Goal: Transaction & Acquisition: Purchase product/service

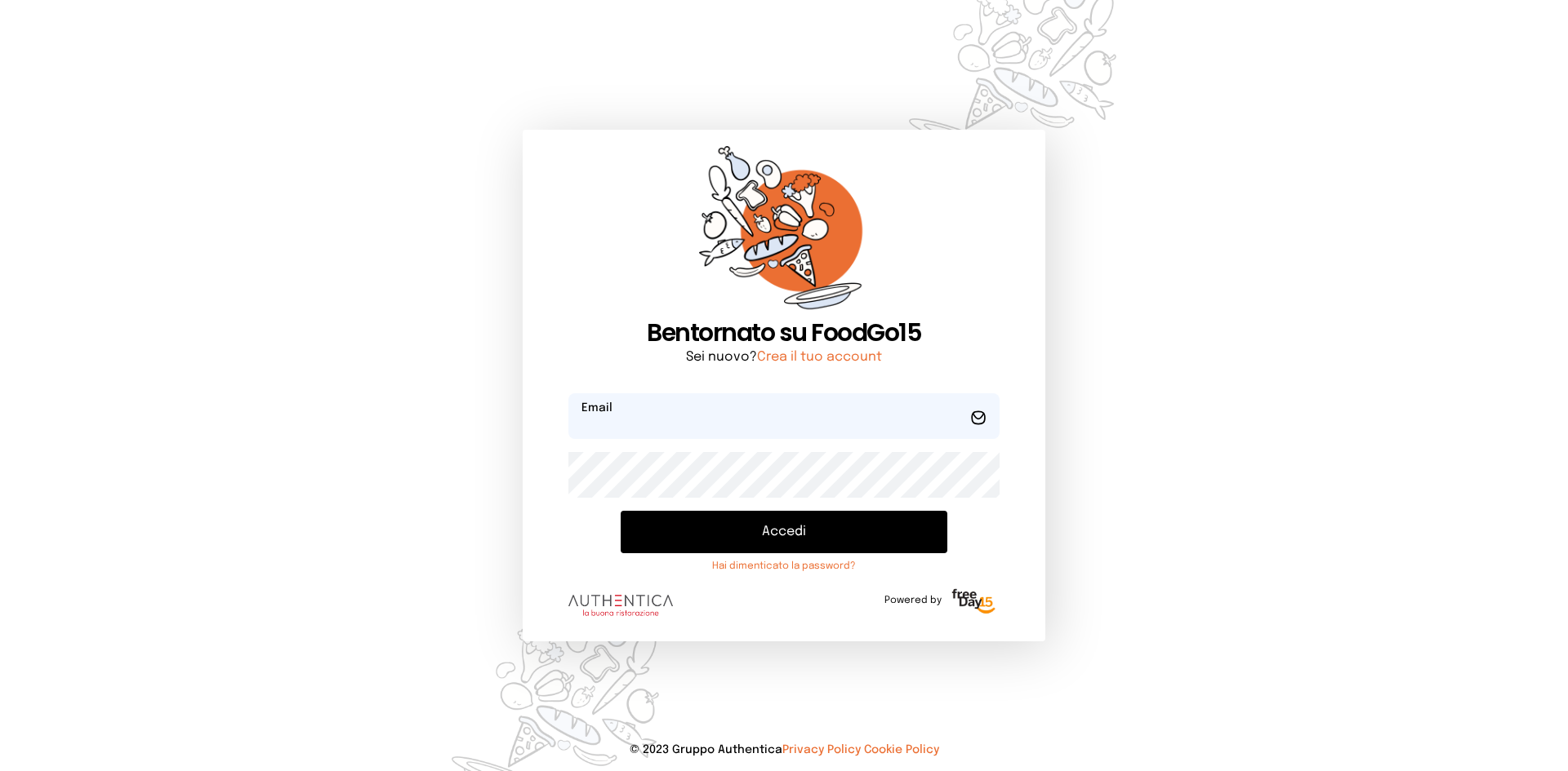
type input "**********"
click at [785, 525] on button "Accedi" at bounding box center [783, 532] width 327 height 43
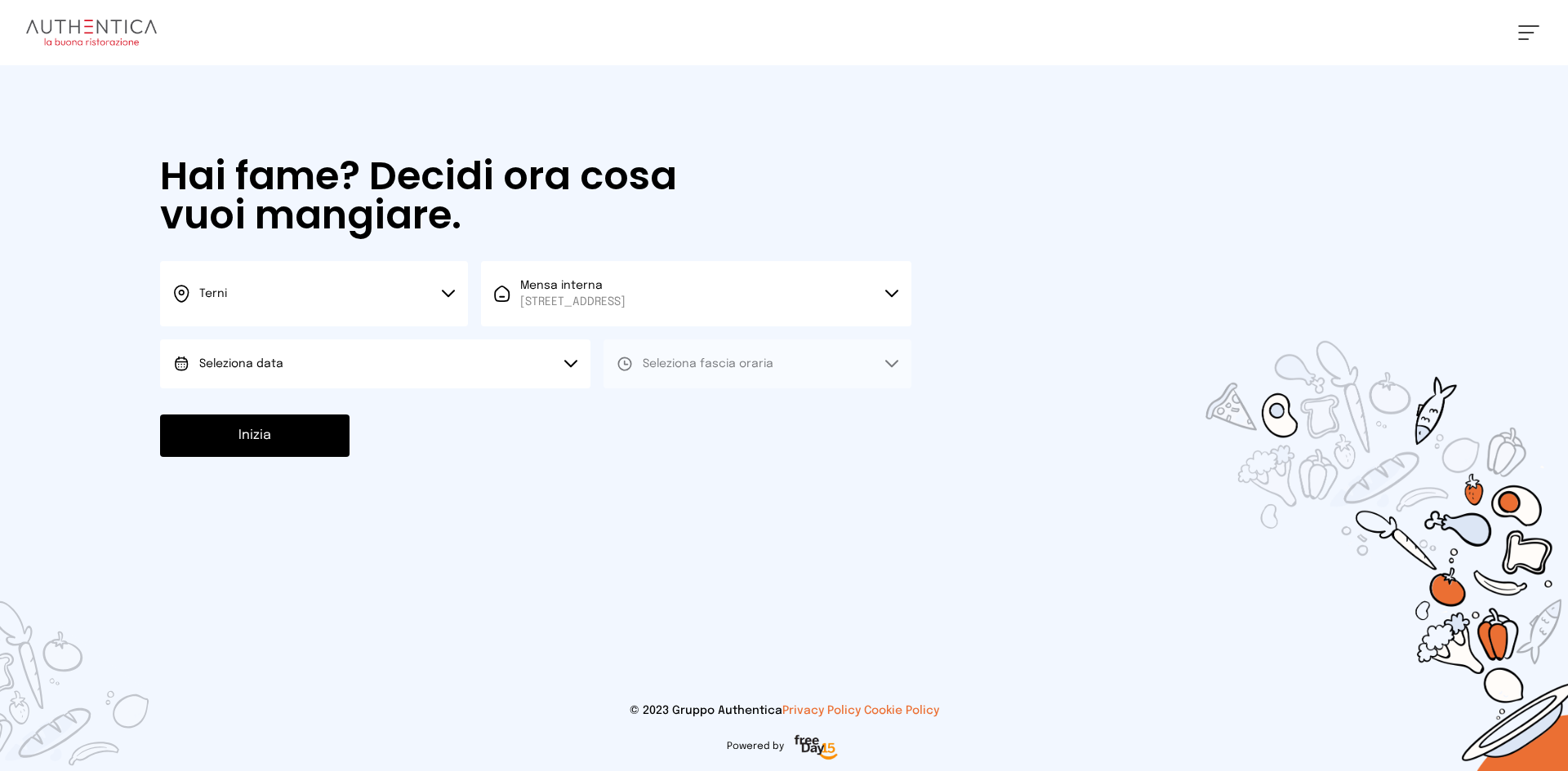
click at [461, 362] on button "Seleziona data" at bounding box center [375, 364] width 431 height 49
click at [437, 412] on li "[DATE], [DATE]" at bounding box center [375, 409] width 431 height 43
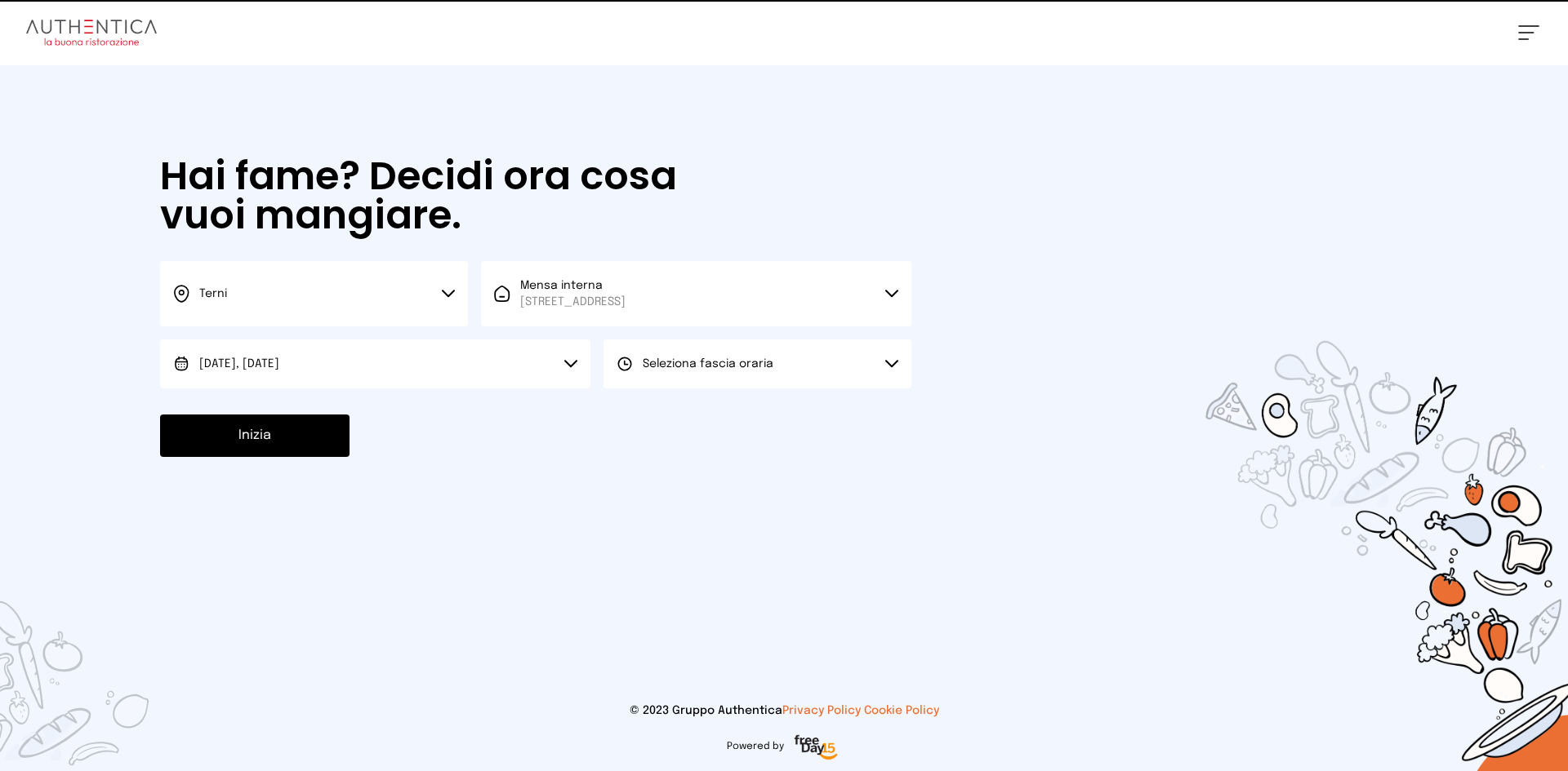
click at [708, 378] on button "Seleziona fascia oraria" at bounding box center [757, 364] width 308 height 49
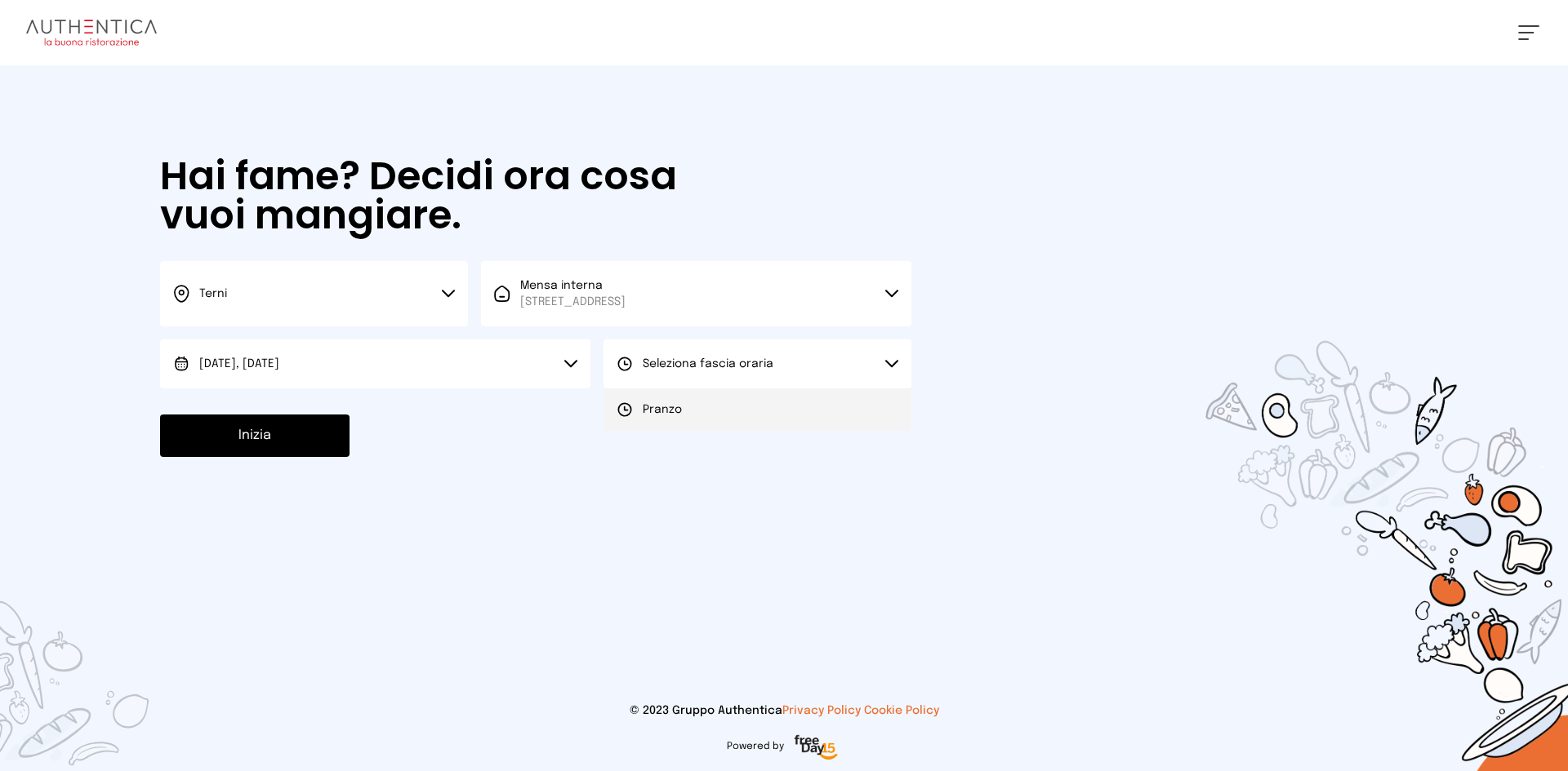
click at [698, 405] on li "Pranzo" at bounding box center [757, 409] width 308 height 43
click at [238, 442] on button "Inizia" at bounding box center [255, 435] width 190 height 43
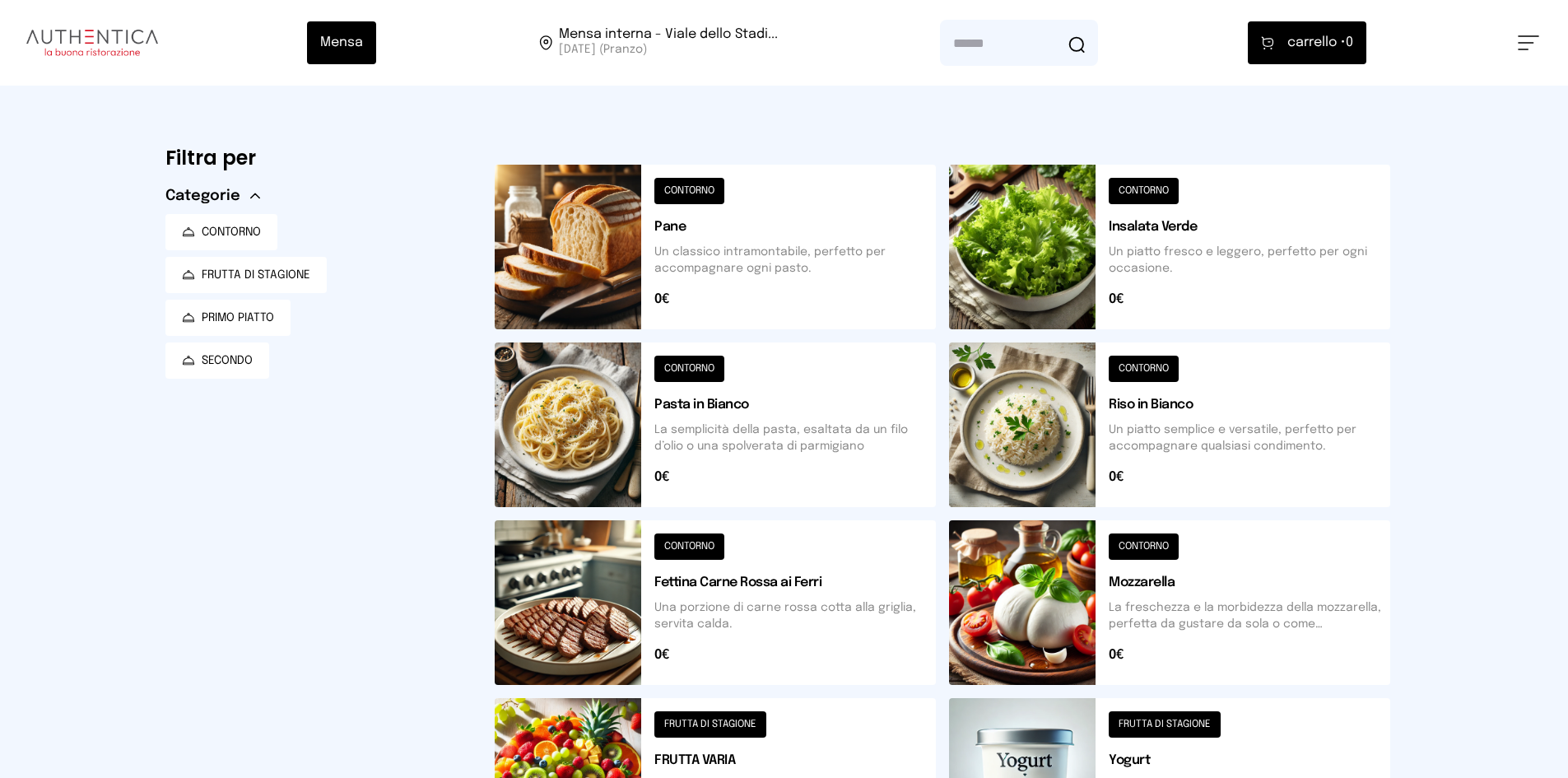
click at [592, 215] on button at bounding box center [715, 247] width 441 height 165
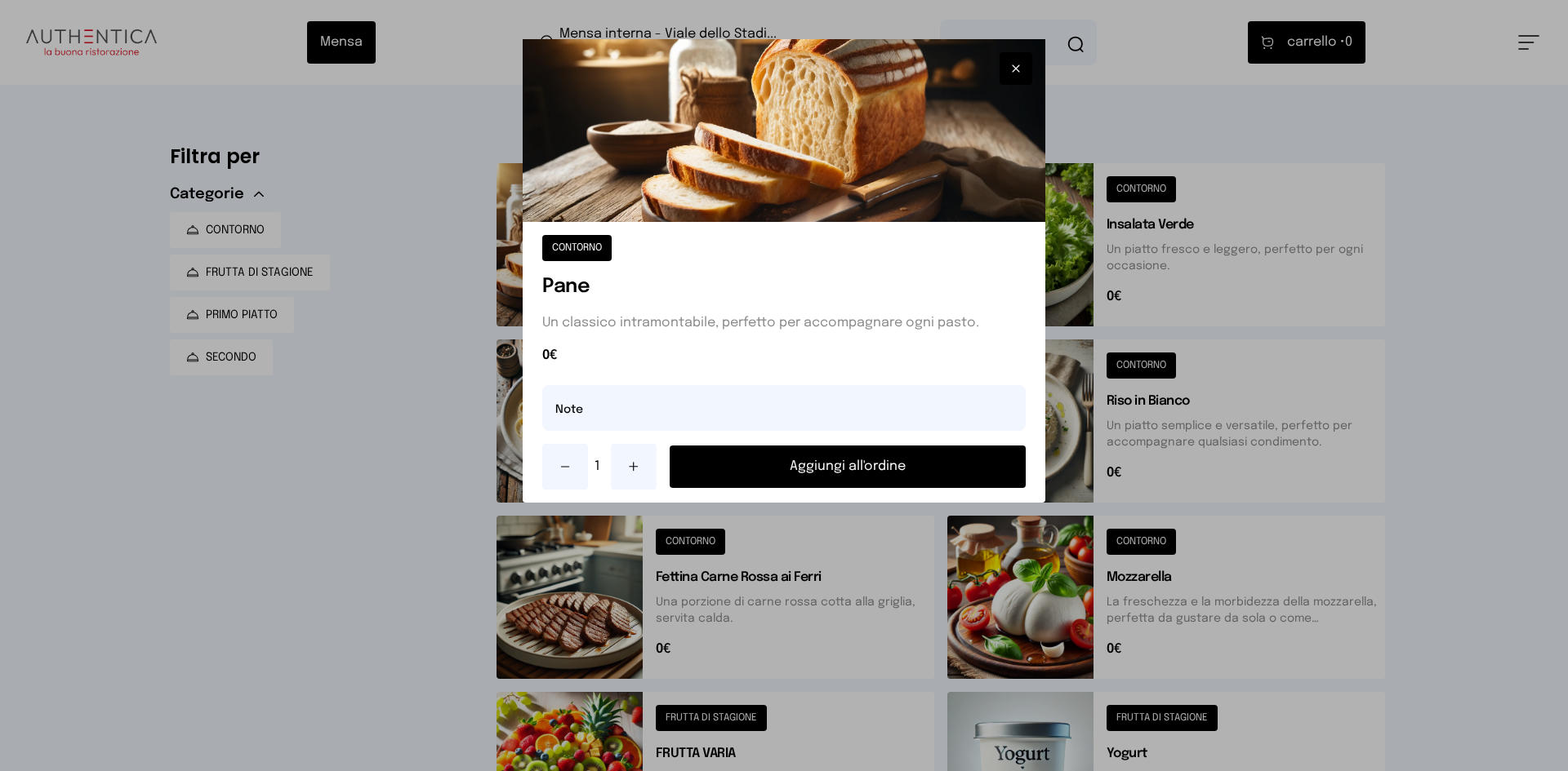
click at [764, 462] on button "Aggiungi all'ordine" at bounding box center [848, 466] width 356 height 43
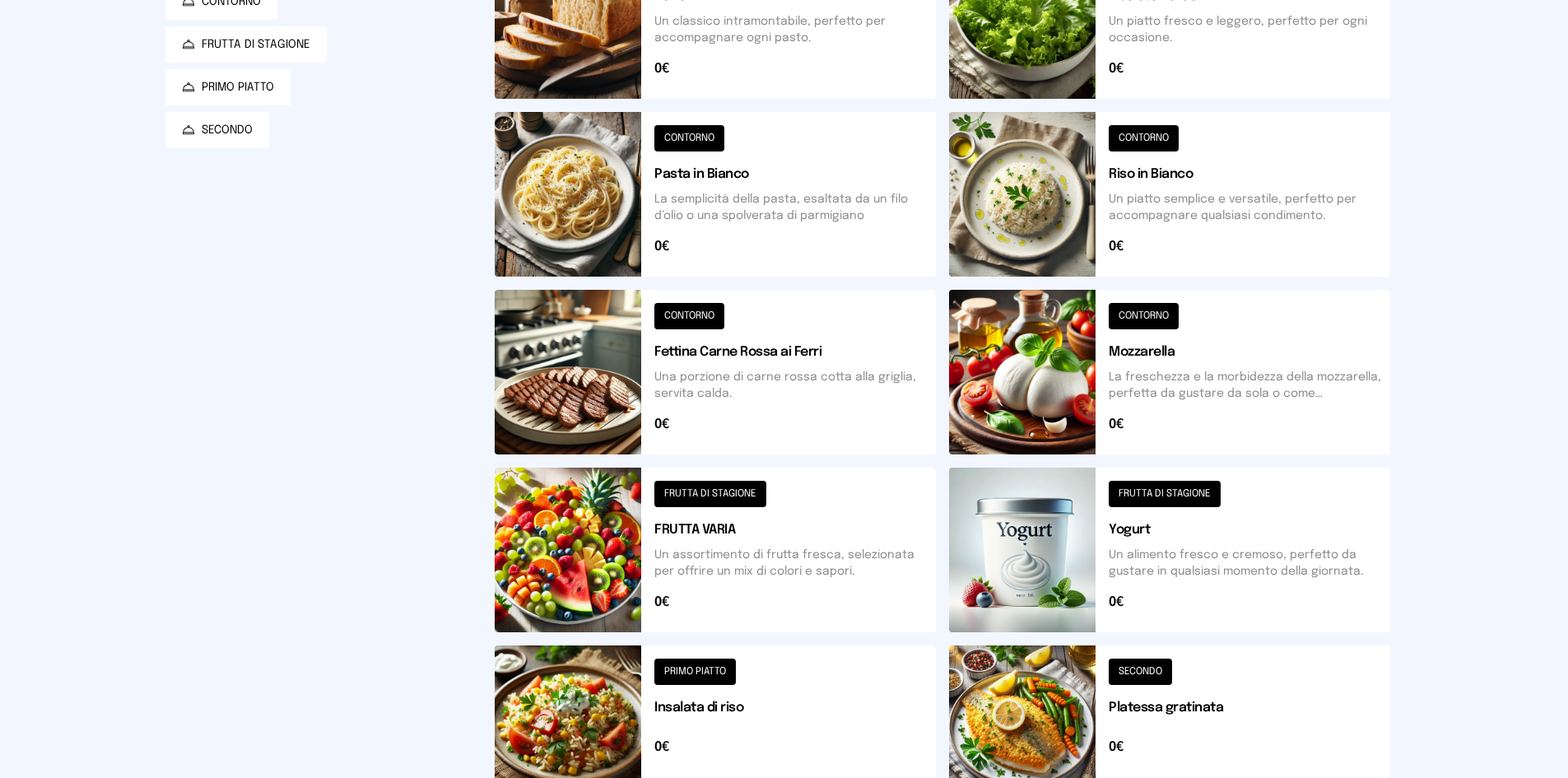
scroll to position [247, 0]
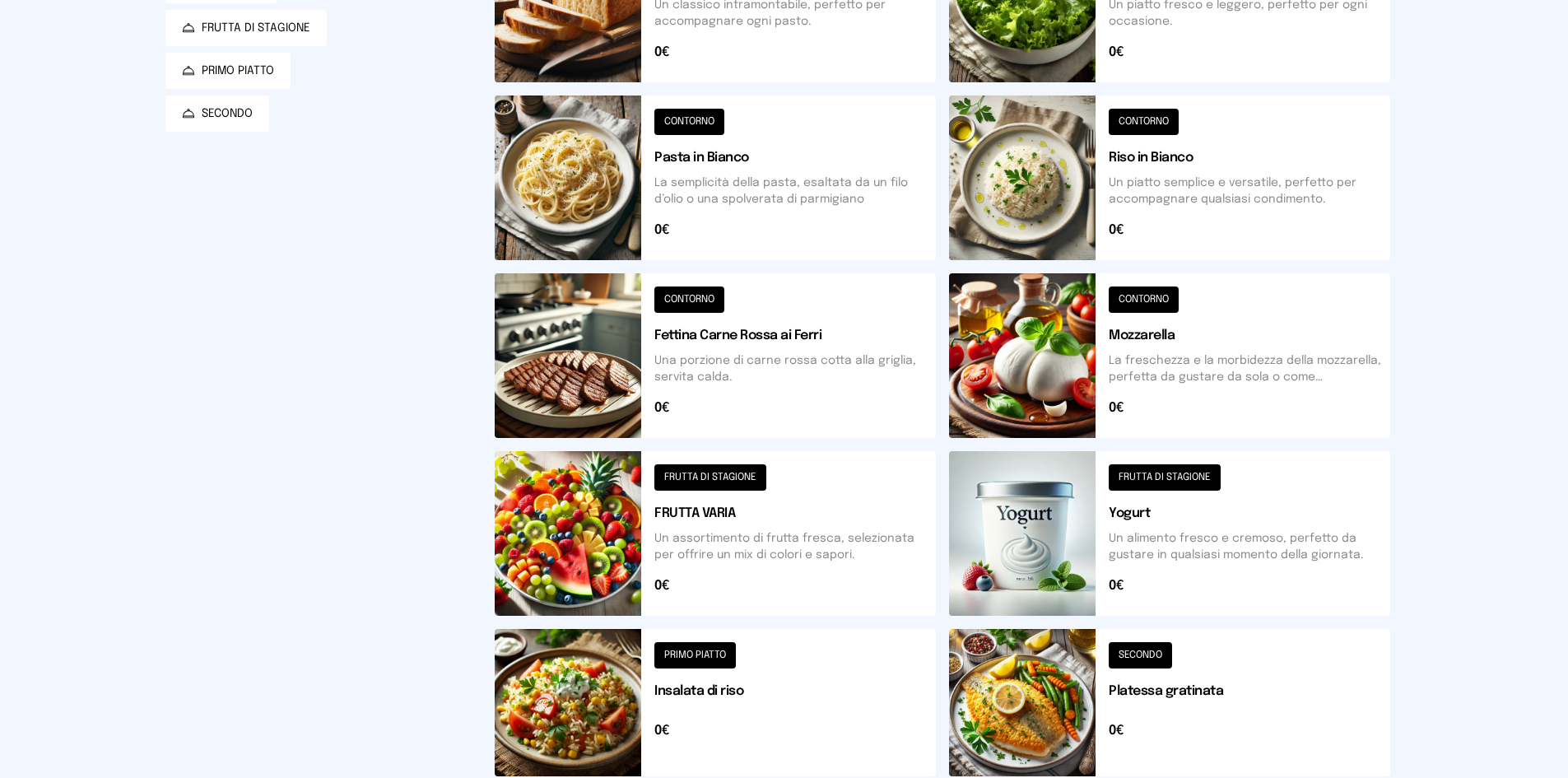
click at [1071, 176] on button at bounding box center [1169, 178] width 441 height 165
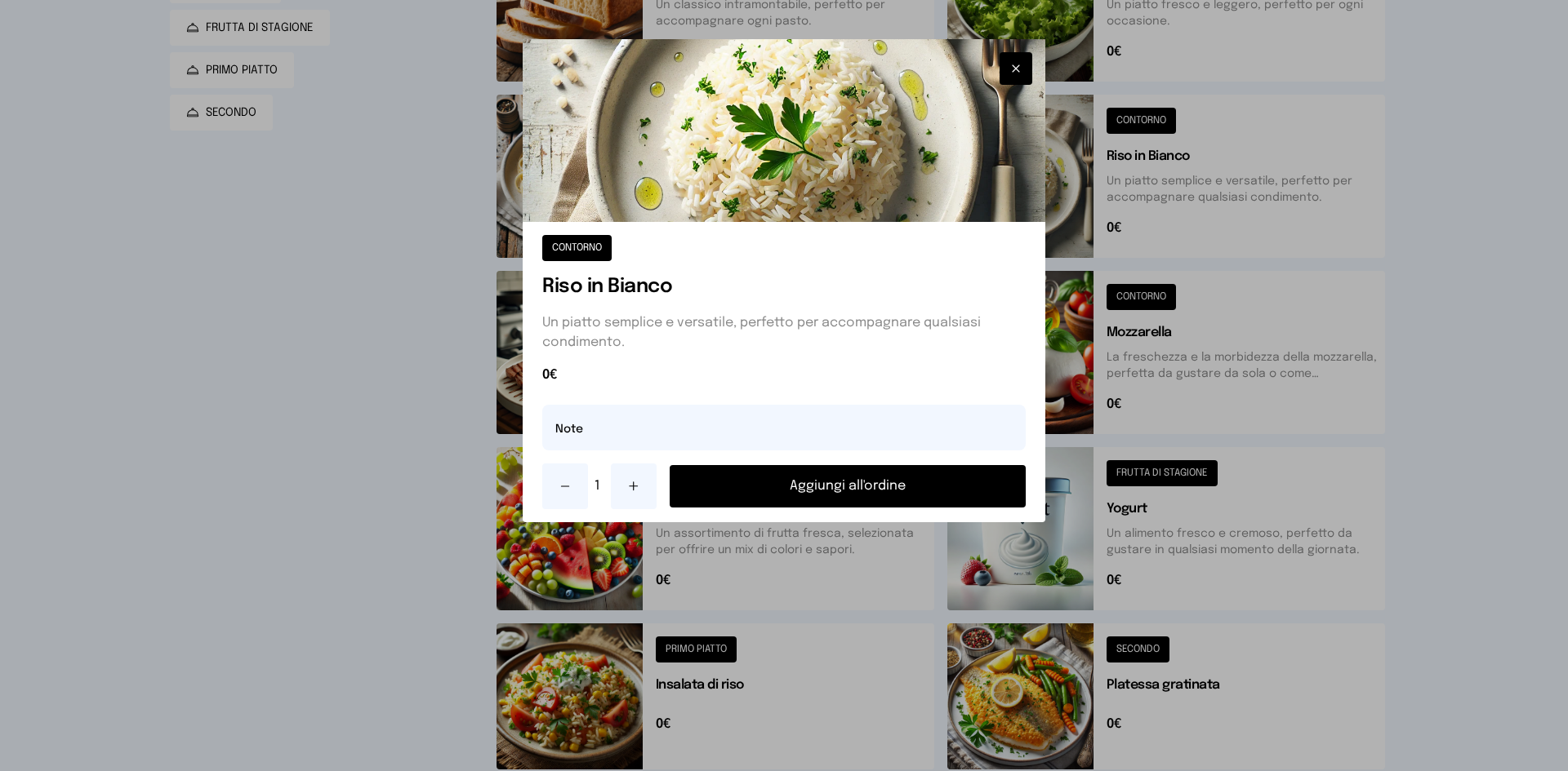
click at [897, 488] on button "Aggiungi all'ordine" at bounding box center [848, 486] width 356 height 43
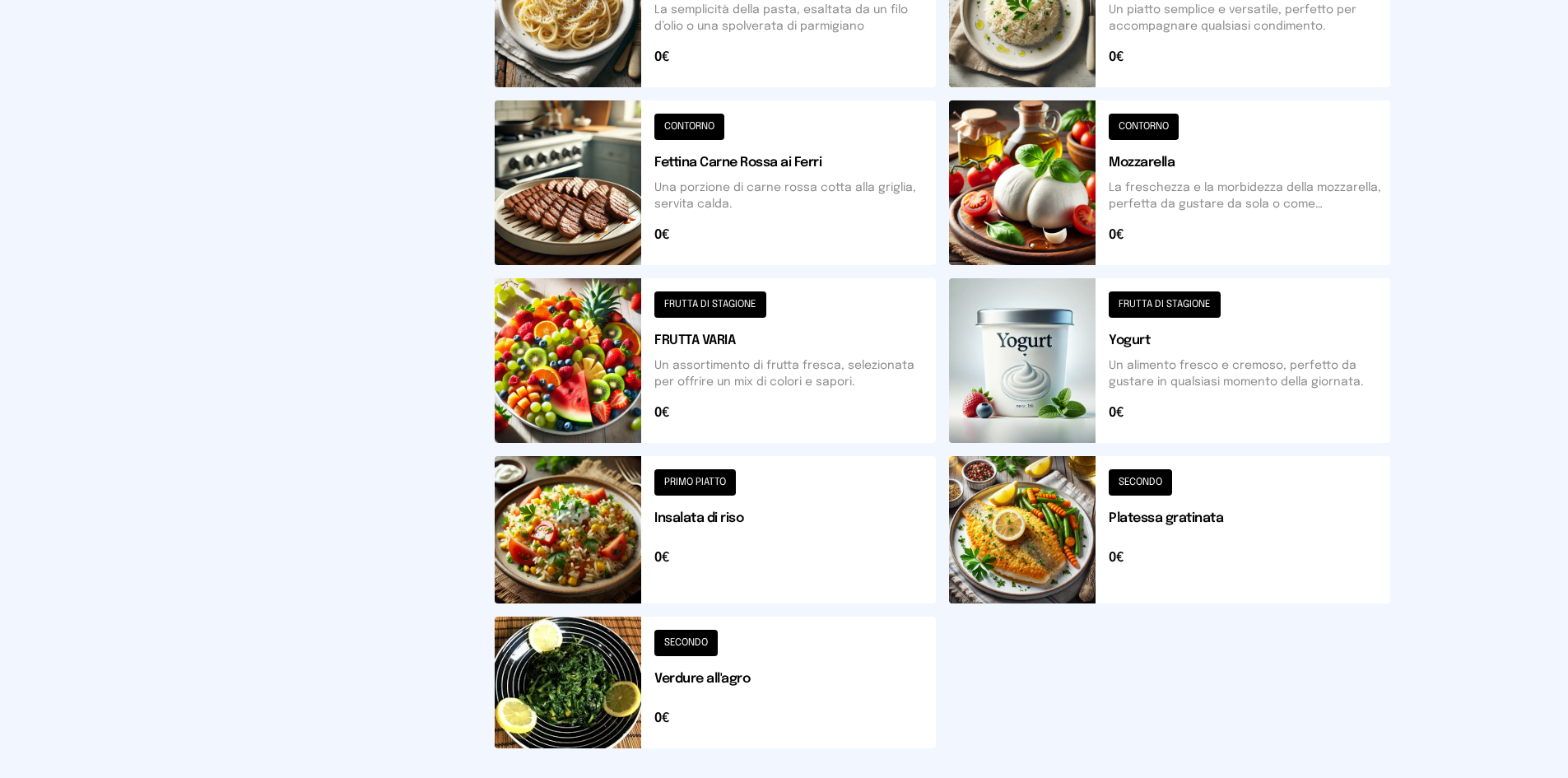
scroll to position [494, 0]
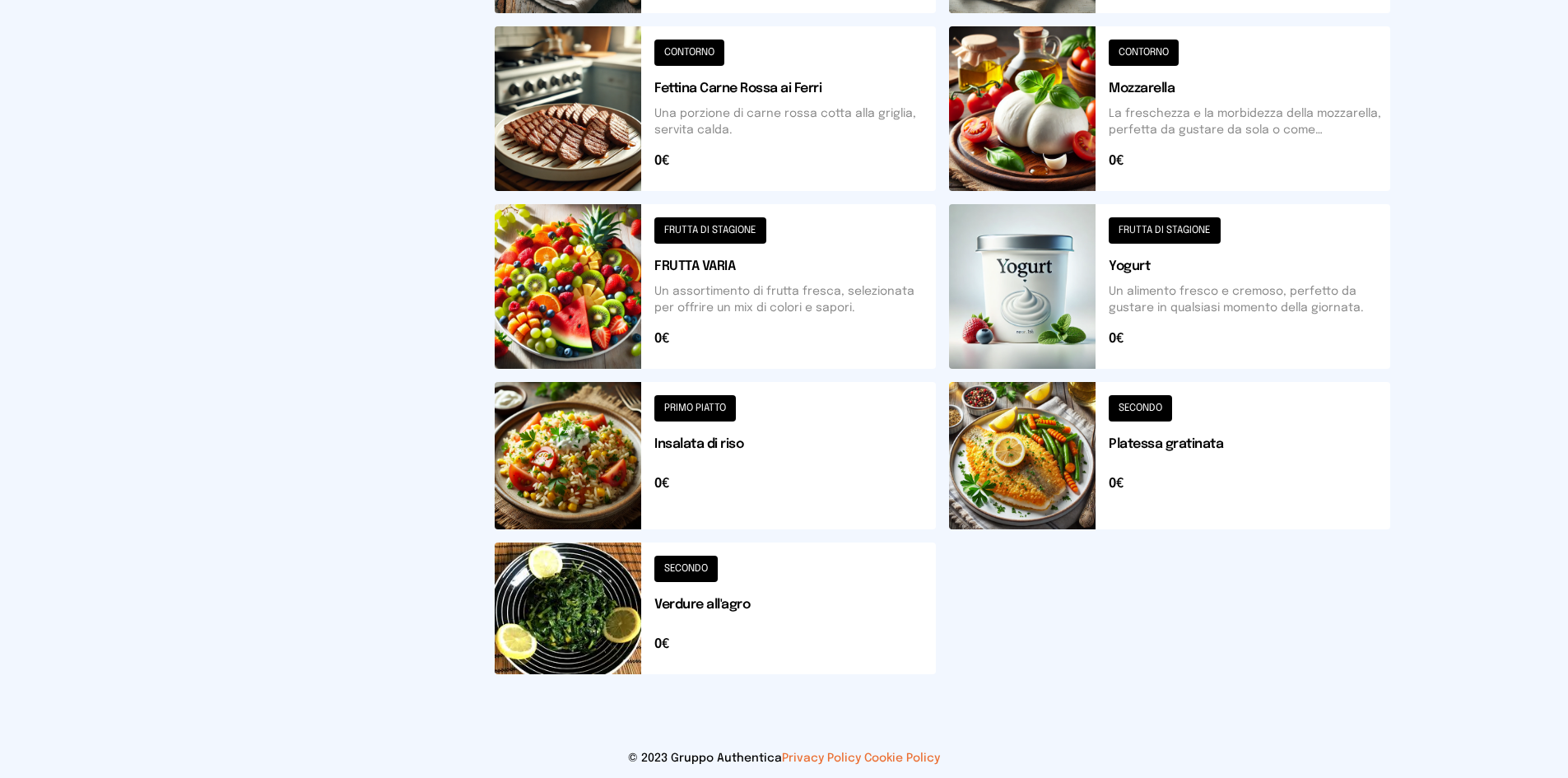
click at [993, 436] on button at bounding box center [1169, 455] width 441 height 147
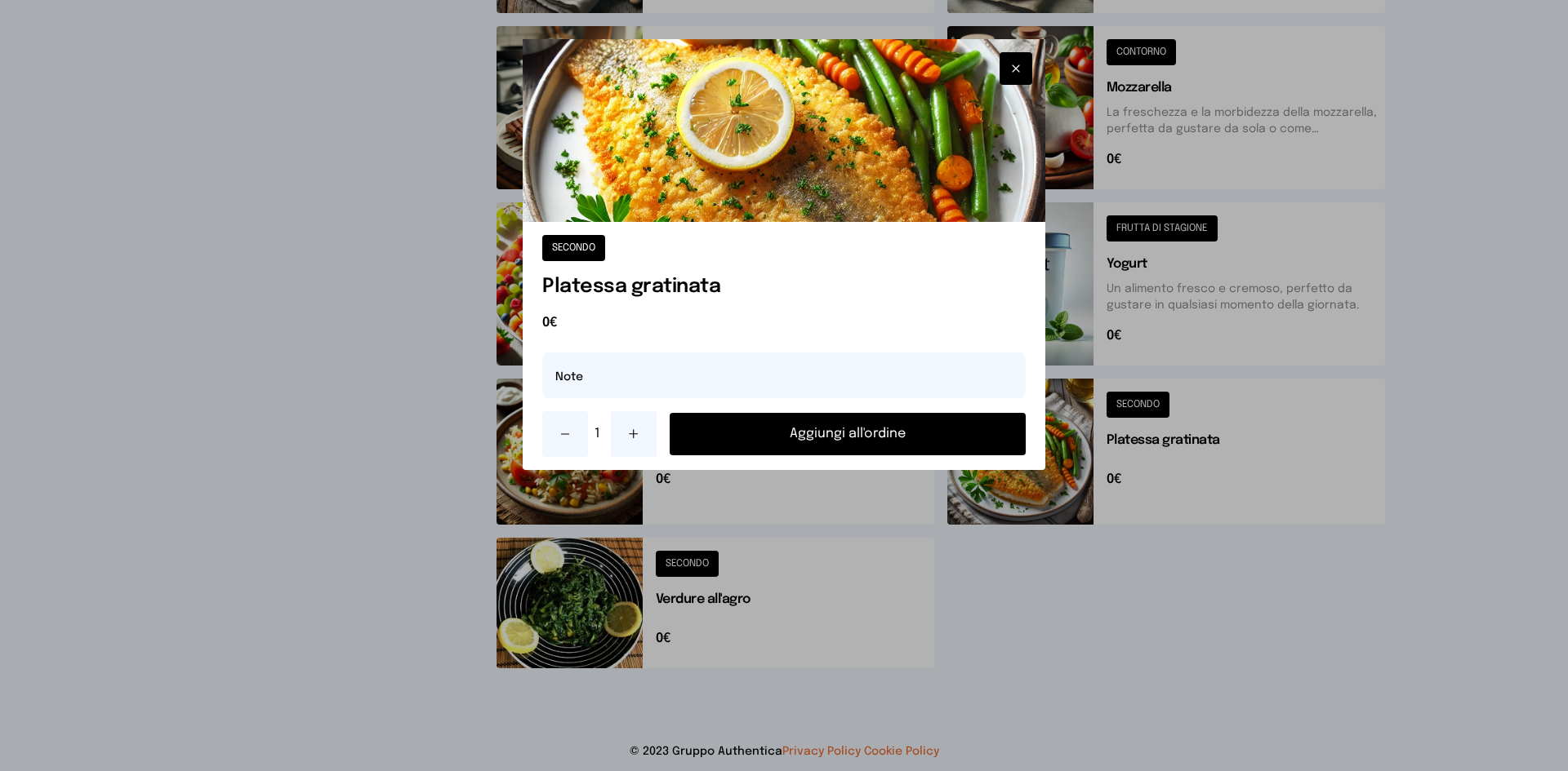
click at [634, 433] on icon at bounding box center [634, 435] width 0 height 8
click at [705, 432] on button "Aggiungi all'ordine" at bounding box center [848, 434] width 356 height 43
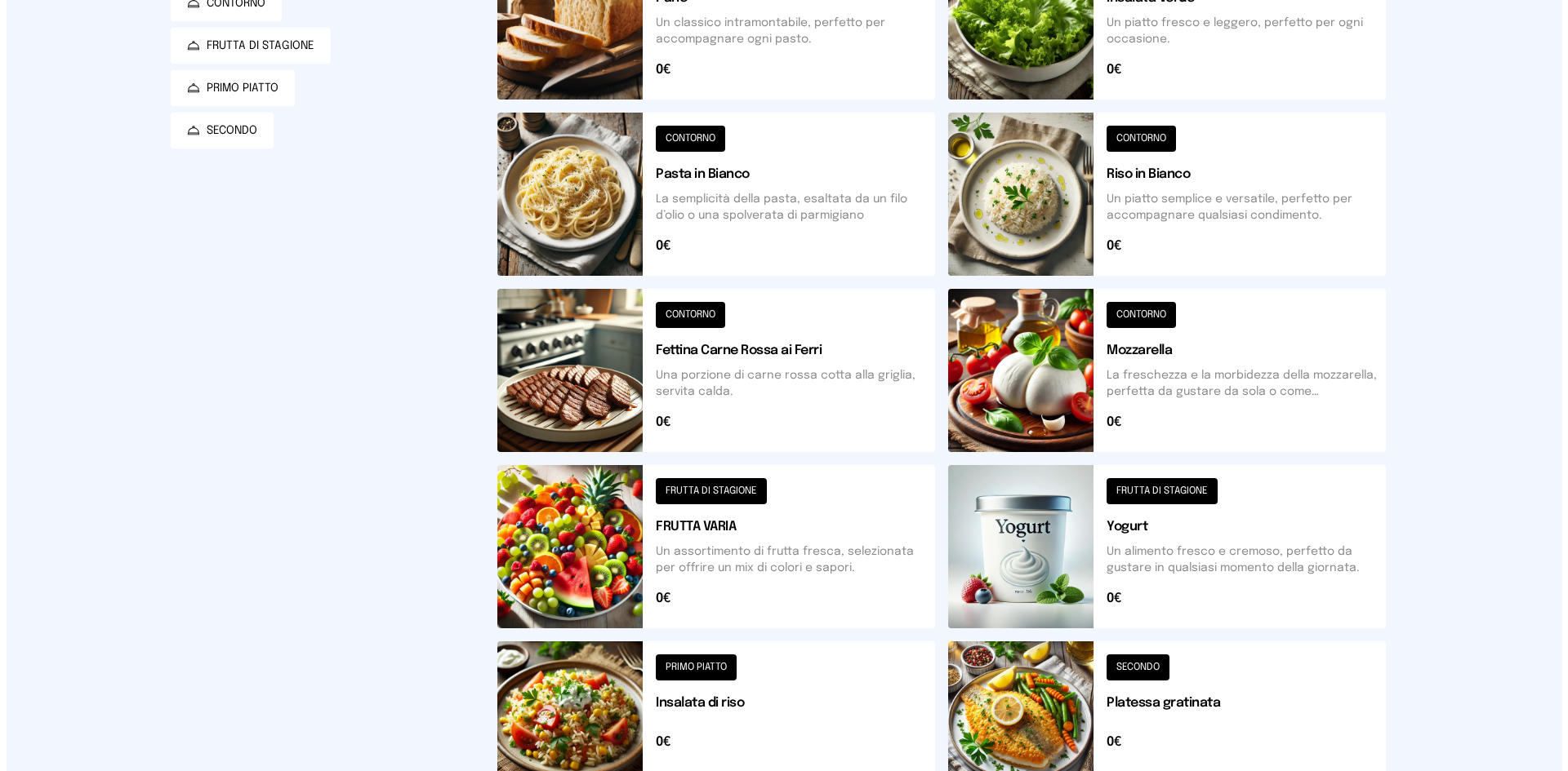
scroll to position [0, 0]
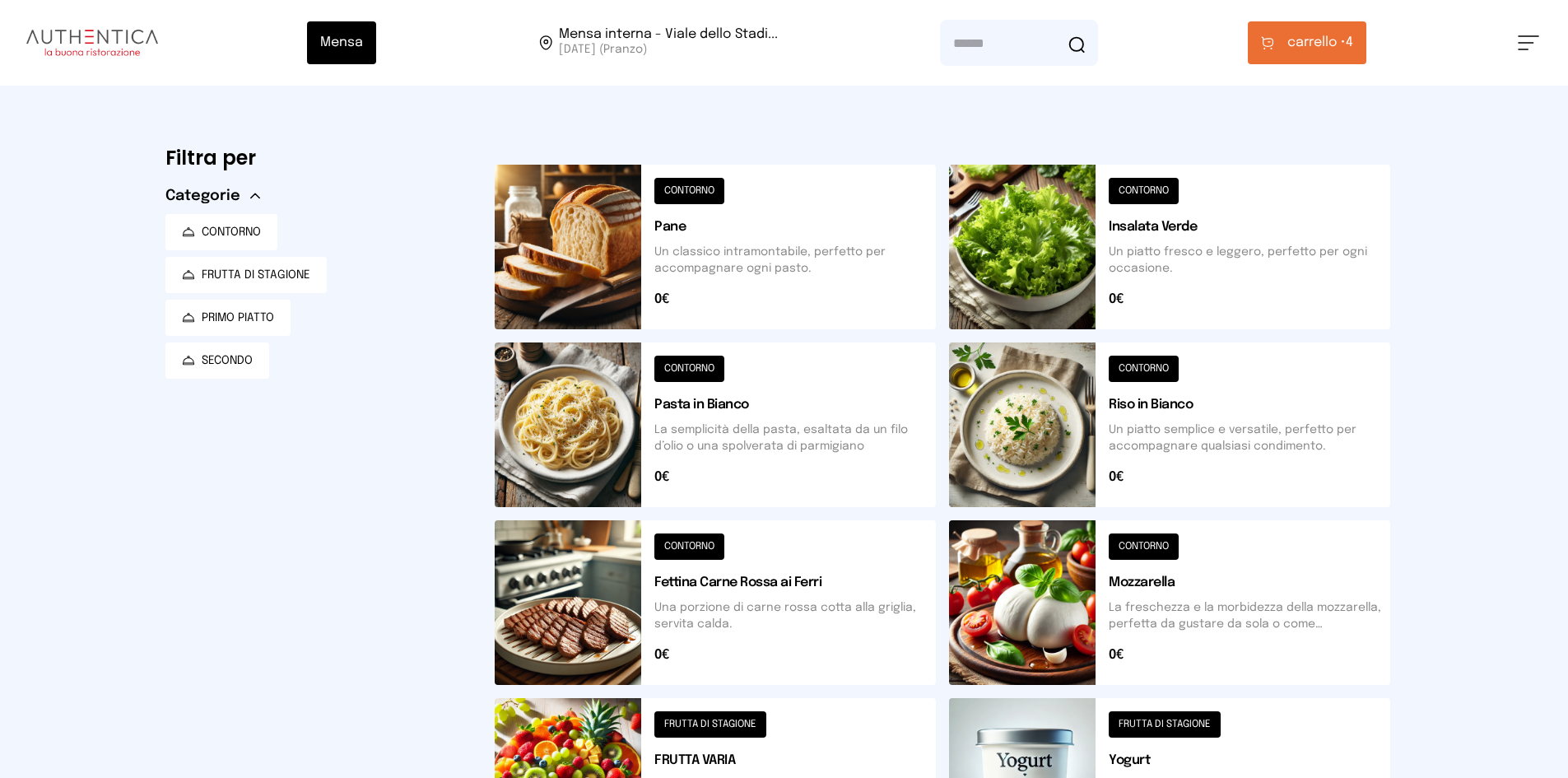
click at [1336, 52] on button "carrello • 4" at bounding box center [1307, 42] width 118 height 43
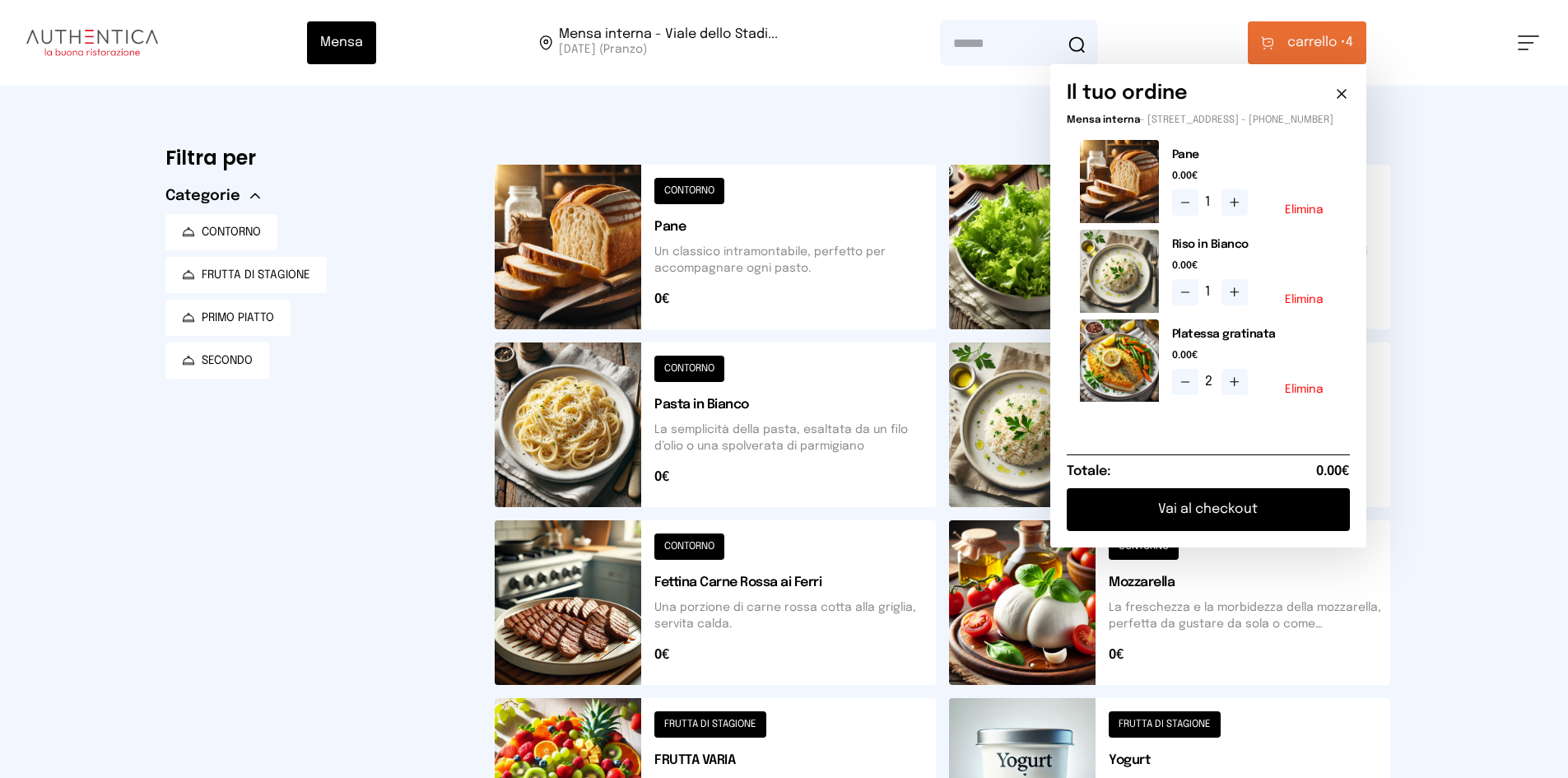
click at [1256, 527] on button "Vai al checkout" at bounding box center [1208, 510] width 283 height 43
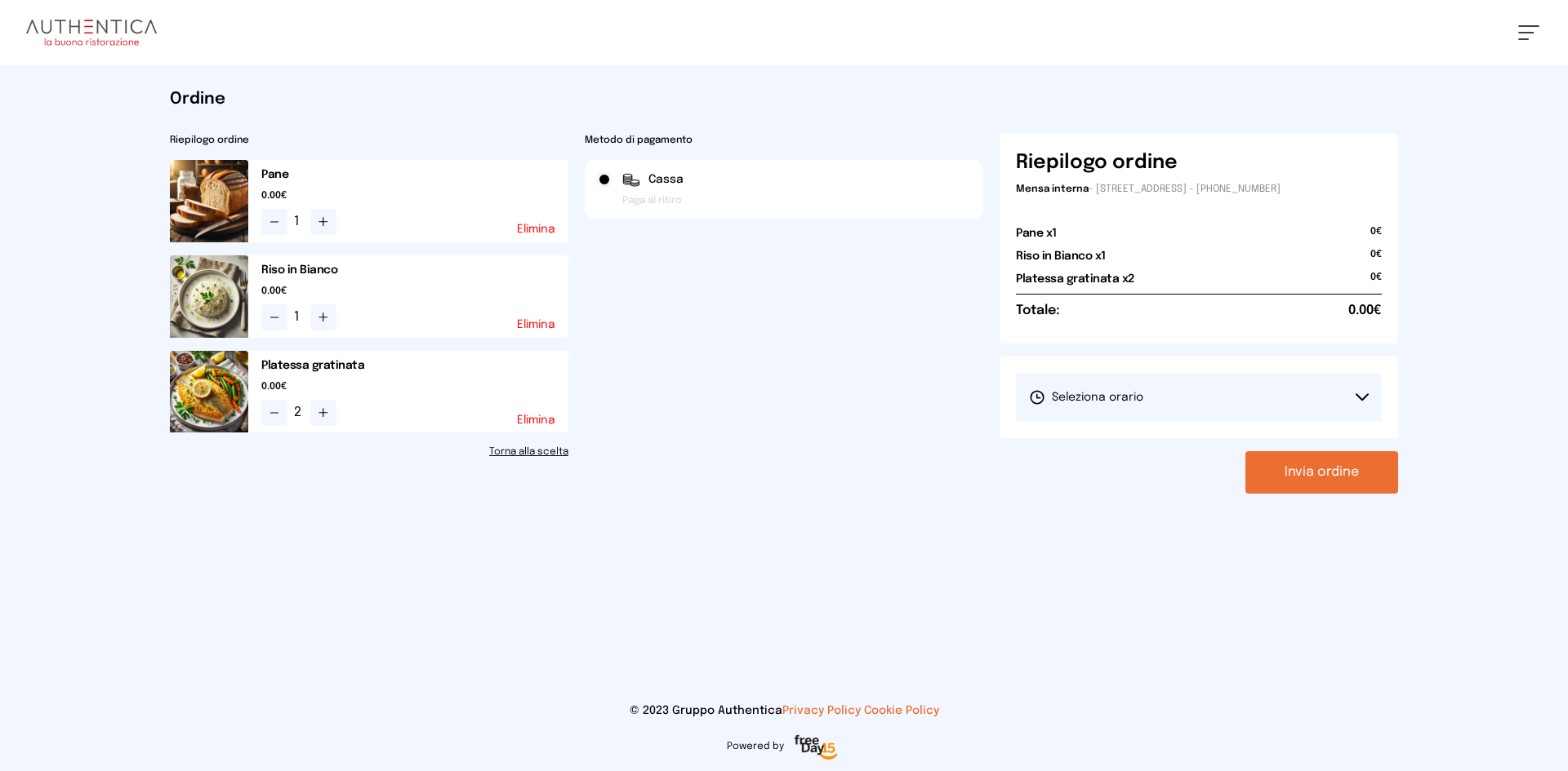
click at [1267, 399] on button "Seleziona orario" at bounding box center [1199, 398] width 366 height 49
click at [1231, 434] on li "1° Turno (13:00 - 15:00)" at bounding box center [1199, 443] width 366 height 43
click at [1325, 488] on button "Invia ordine" at bounding box center [1322, 472] width 153 height 43
